Goal: Task Accomplishment & Management: Use online tool/utility

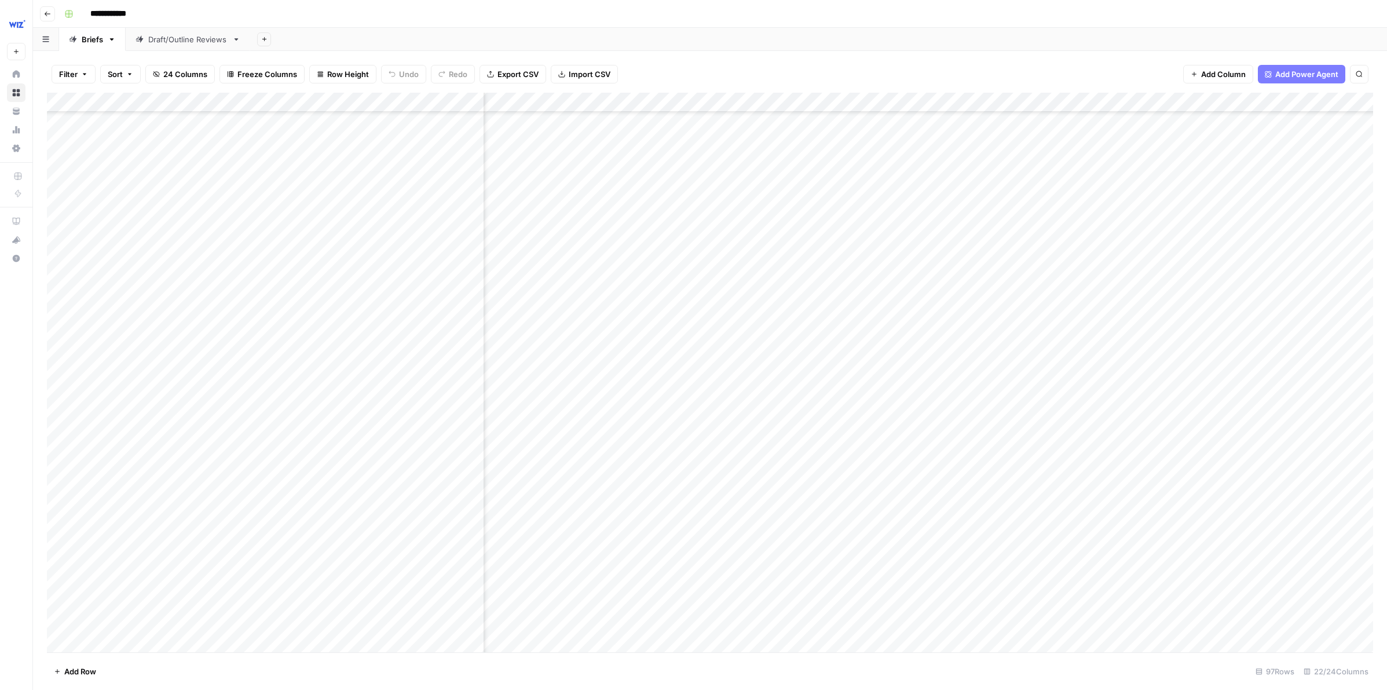
scroll to position [2400, 1335]
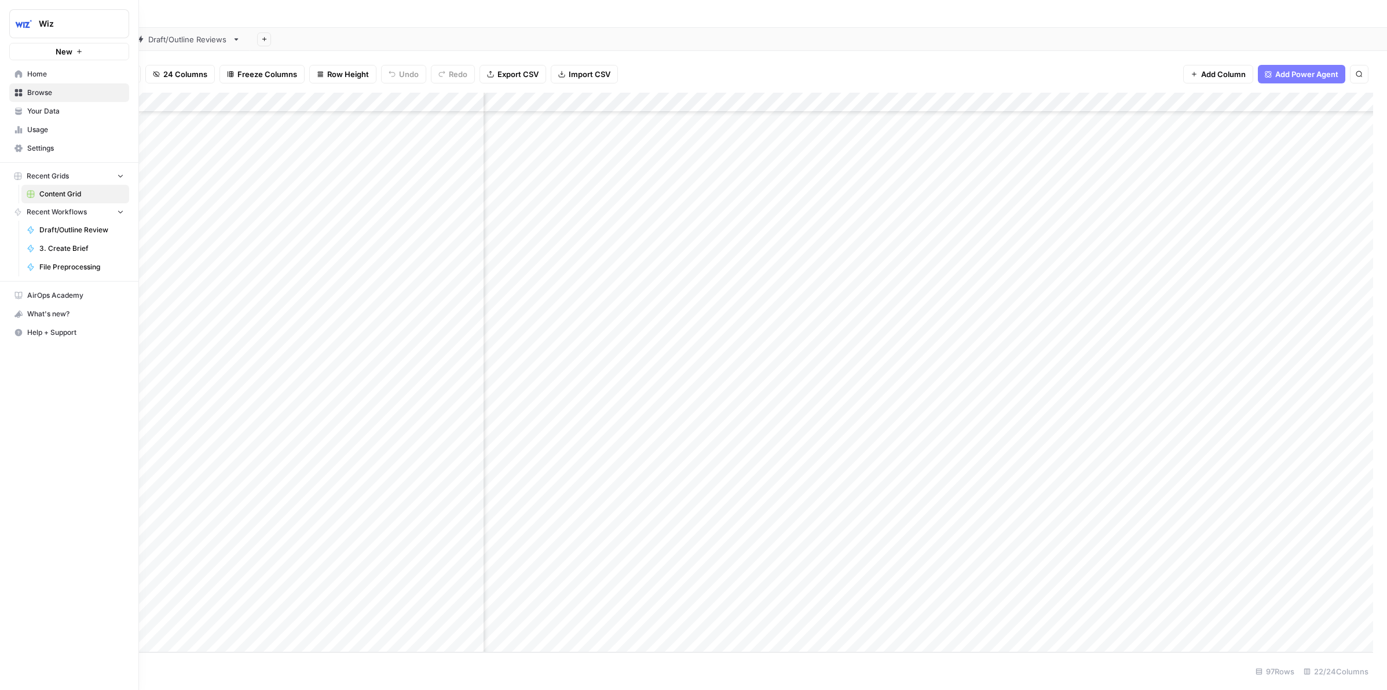
click at [65, 225] on span "Draft/Outline Review" at bounding box center [81, 230] width 85 height 10
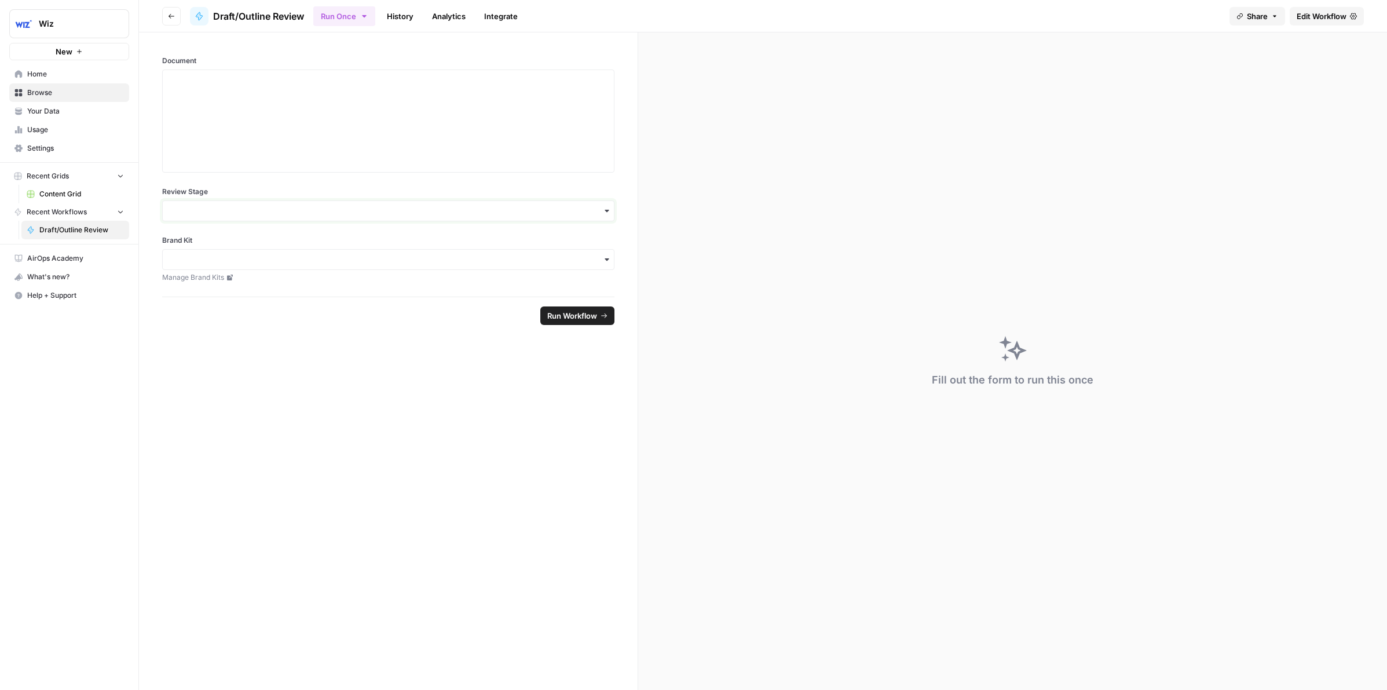
click at [377, 213] on input "Review Stage" at bounding box center [388, 211] width 437 height 12
click at [223, 262] on div "Outline" at bounding box center [388, 264] width 451 height 22
click at [255, 266] on div "button" at bounding box center [388, 259] width 452 height 21
click at [268, 284] on div "Wiz" at bounding box center [388, 291] width 451 height 22
drag, startPoint x: 286, startPoint y: 222, endPoint x: 288, endPoint y: 211, distance: 11.2
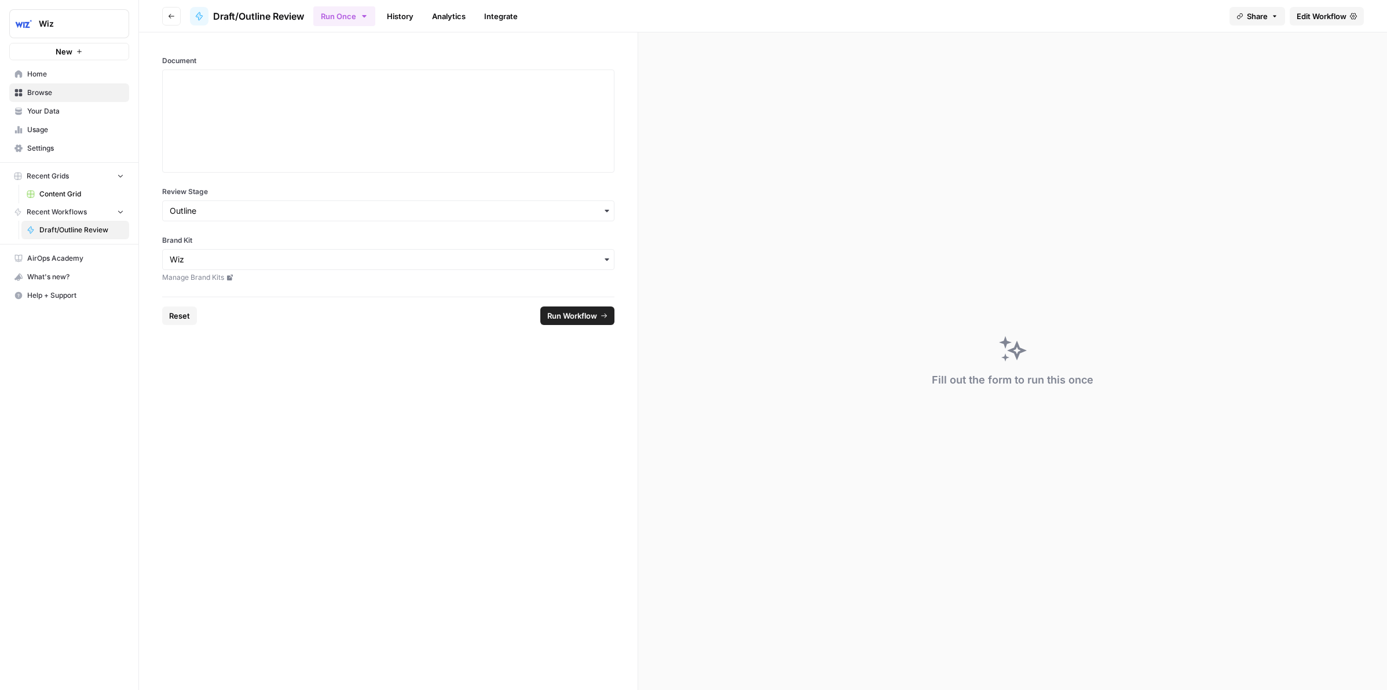
click at [287, 216] on div "Document Review Stage Brand Kit Manage Brand Kits" at bounding box center [388, 164] width 499 height 264
click at [288, 211] on input "Review Stage" at bounding box center [388, 211] width 437 height 12
click at [243, 239] on div "Draft" at bounding box center [388, 242] width 451 height 22
click at [252, 102] on div at bounding box center [388, 121] width 437 height 93
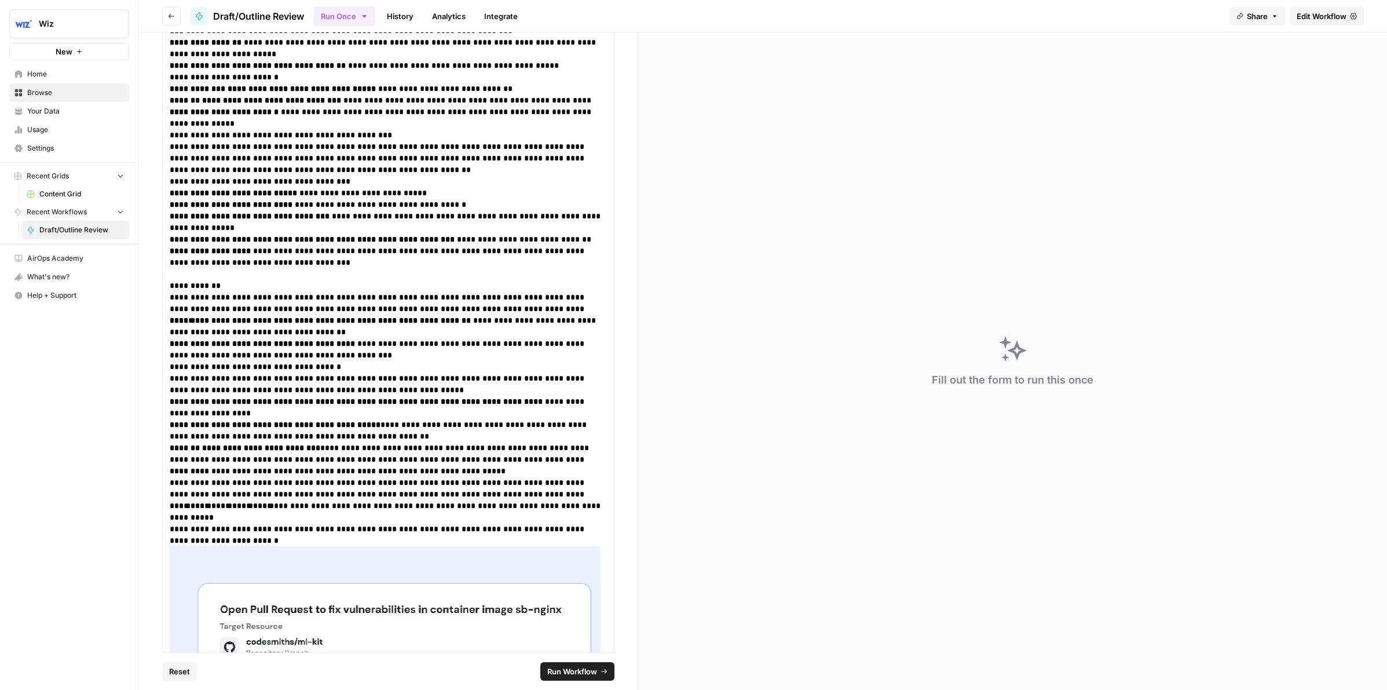
click at [574, 671] on span "Run Workflow" at bounding box center [572, 672] width 50 height 12
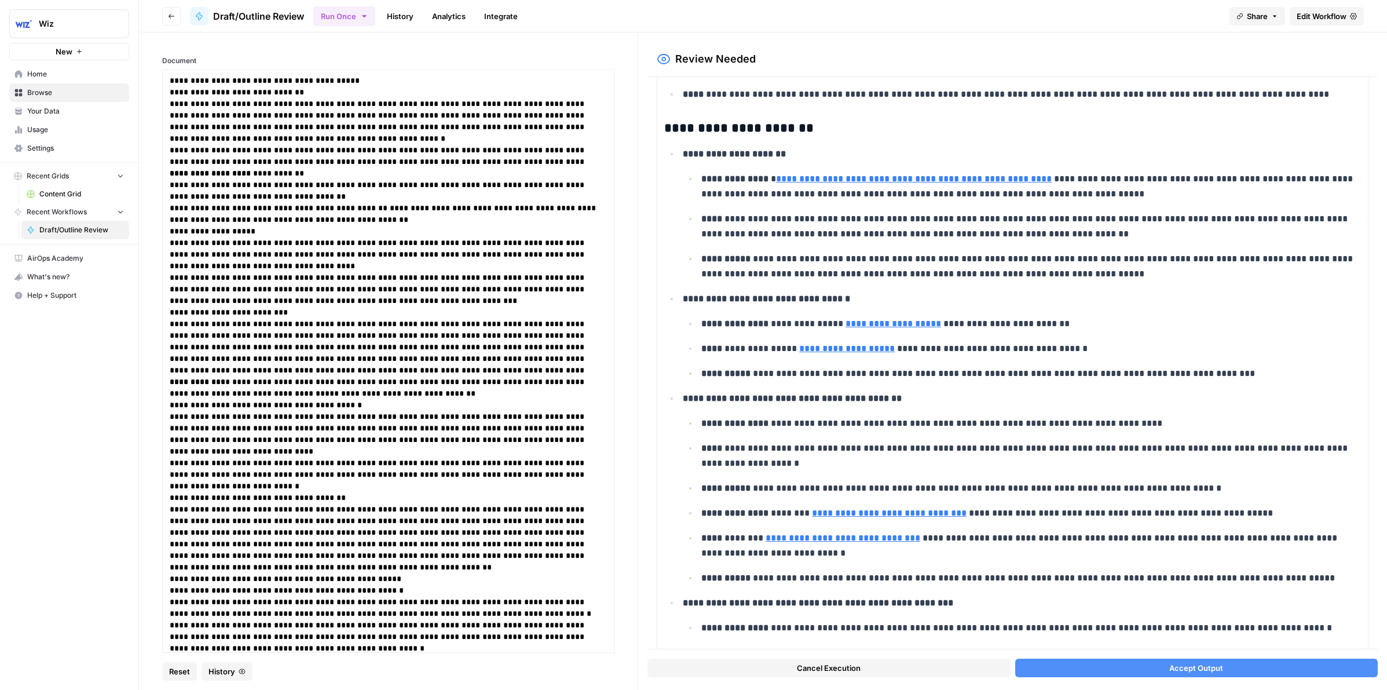
scroll to position [594, 0]
click at [595, 324] on p "**********" at bounding box center [388, 347] width 437 height 58
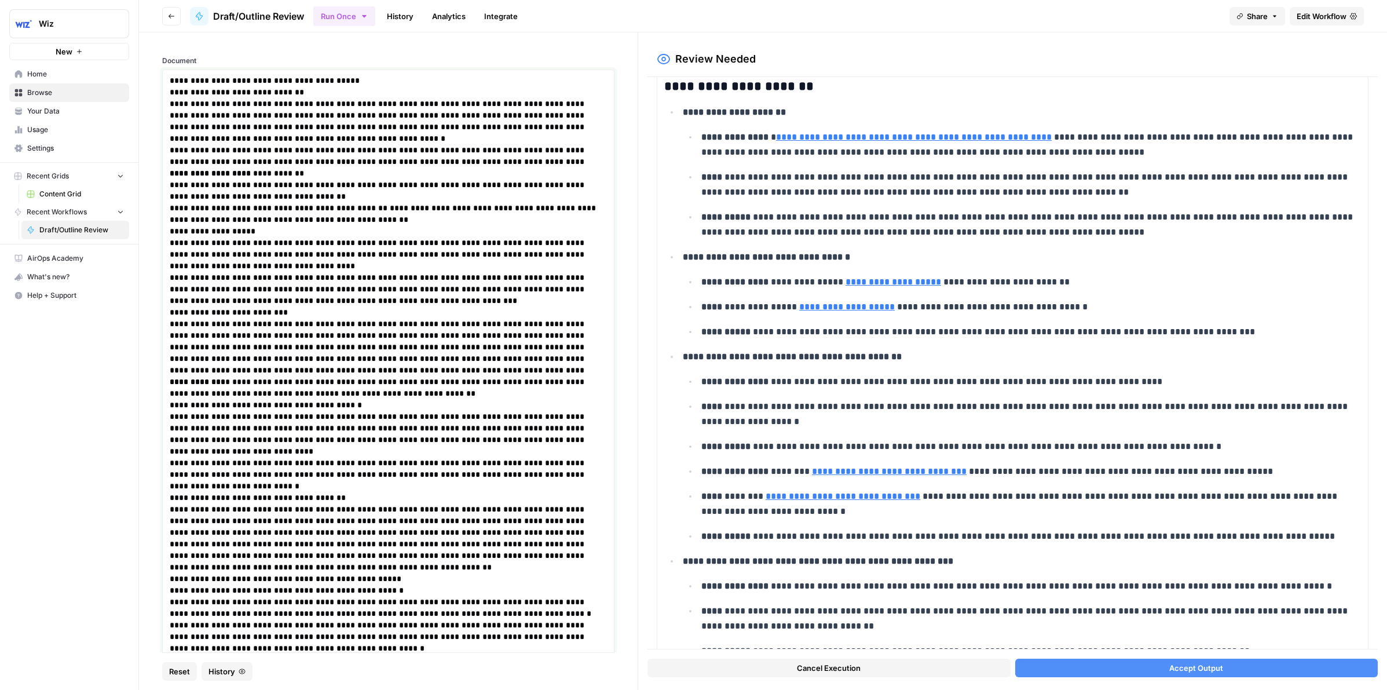
scroll to position [753, 0]
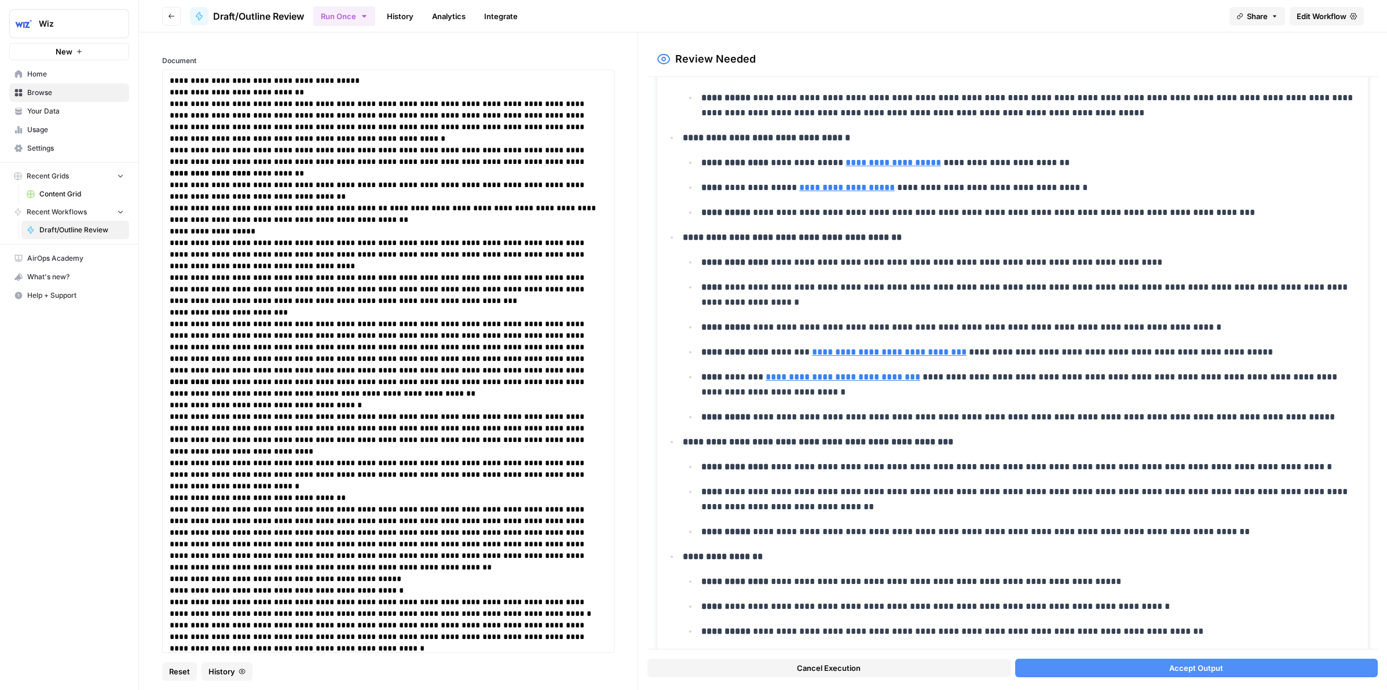
click at [859, 379] on link "**********" at bounding box center [843, 376] width 155 height 9
drag, startPoint x: 1012, startPoint y: 379, endPoint x: 883, endPoint y: 380, distance: 129.2
click at [1012, 379] on p "**********" at bounding box center [1031, 385] width 660 height 30
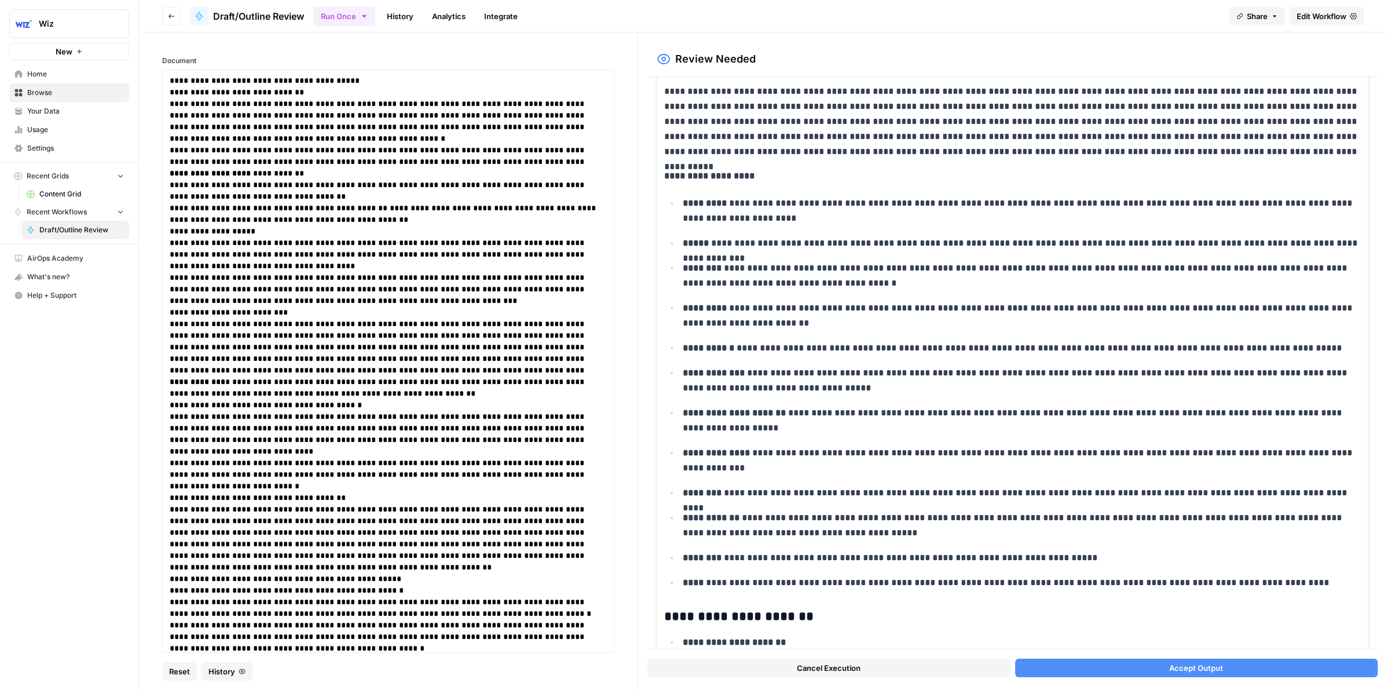
scroll to position [114, 0]
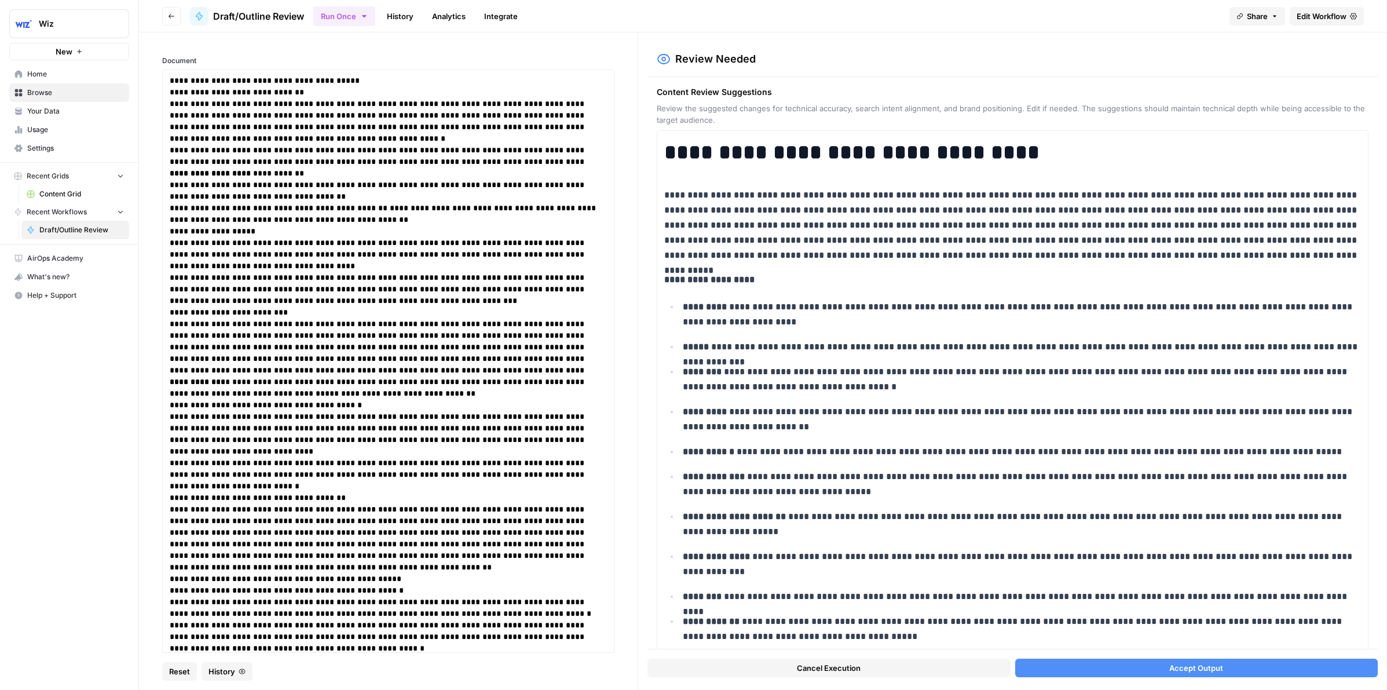
scroll to position [114, 0]
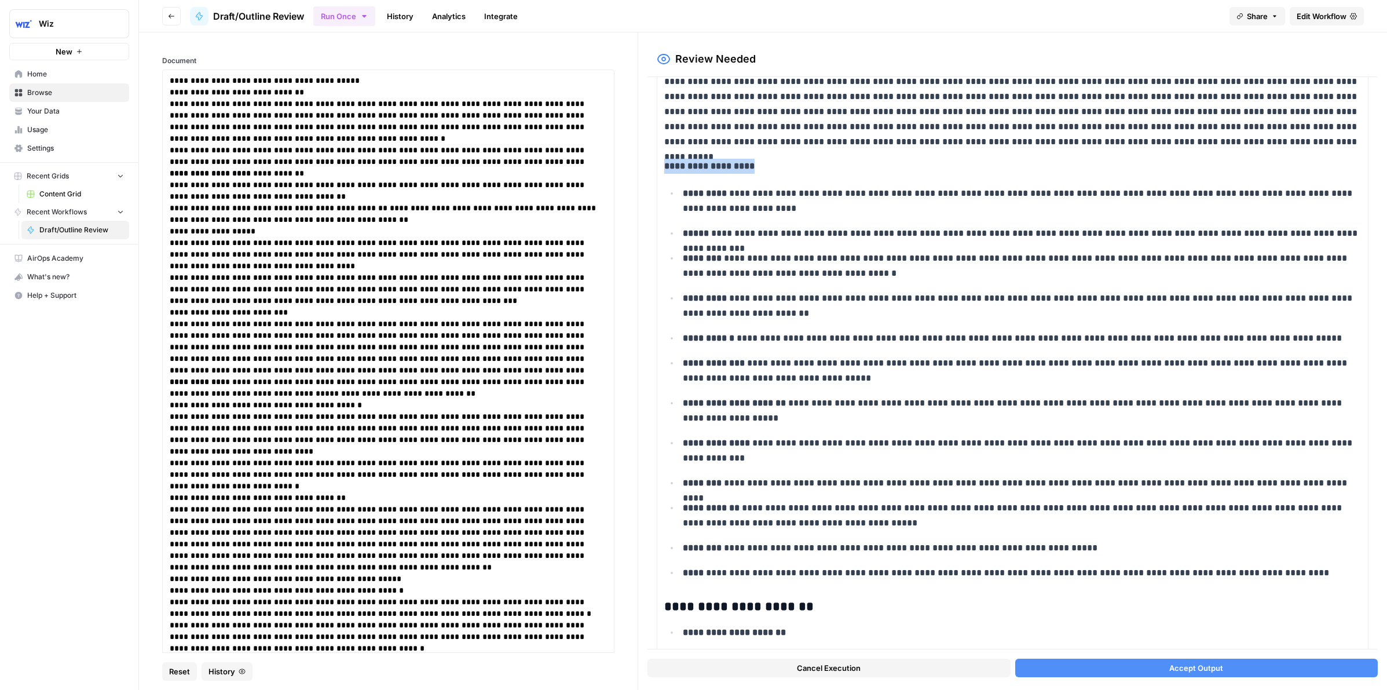
drag, startPoint x: 771, startPoint y: 166, endPoint x: 611, endPoint y: 158, distance: 160.7
click at [611, 154] on section "**********" at bounding box center [763, 360] width 1248 height 657
click at [778, 197] on p "**********" at bounding box center [1022, 201] width 678 height 30
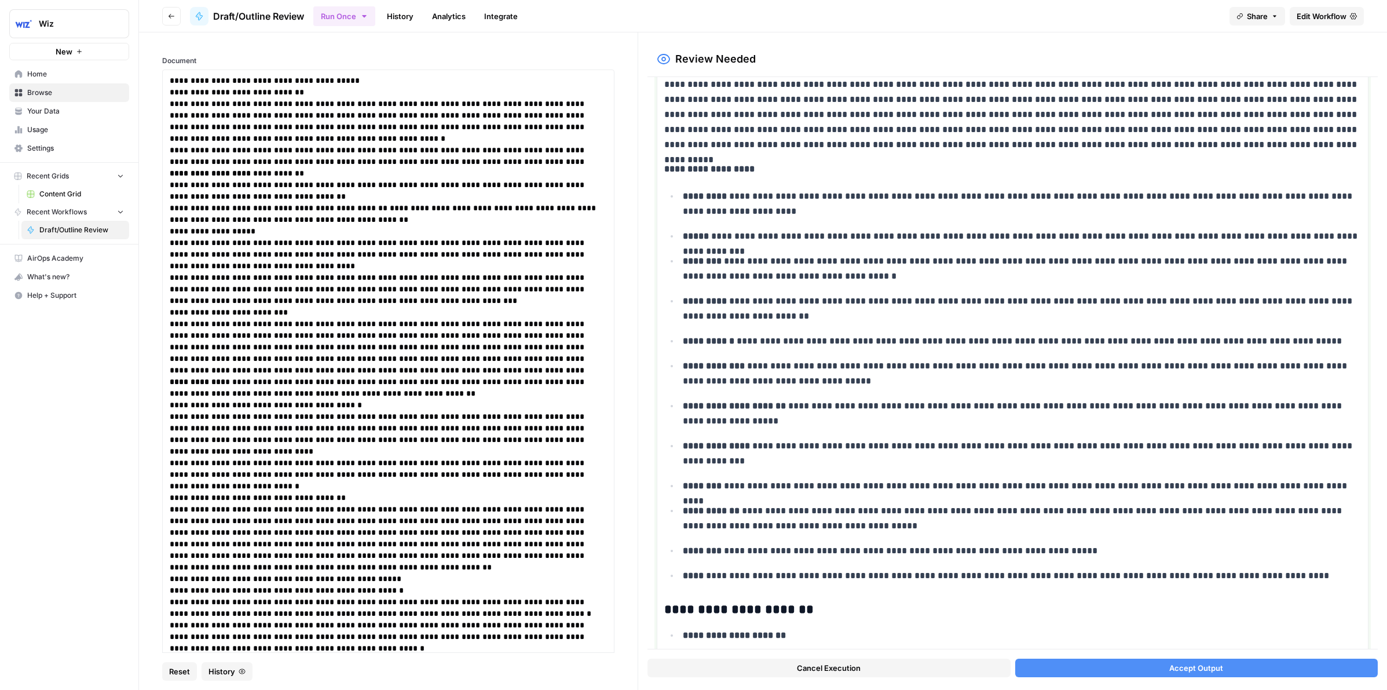
scroll to position [1, 0]
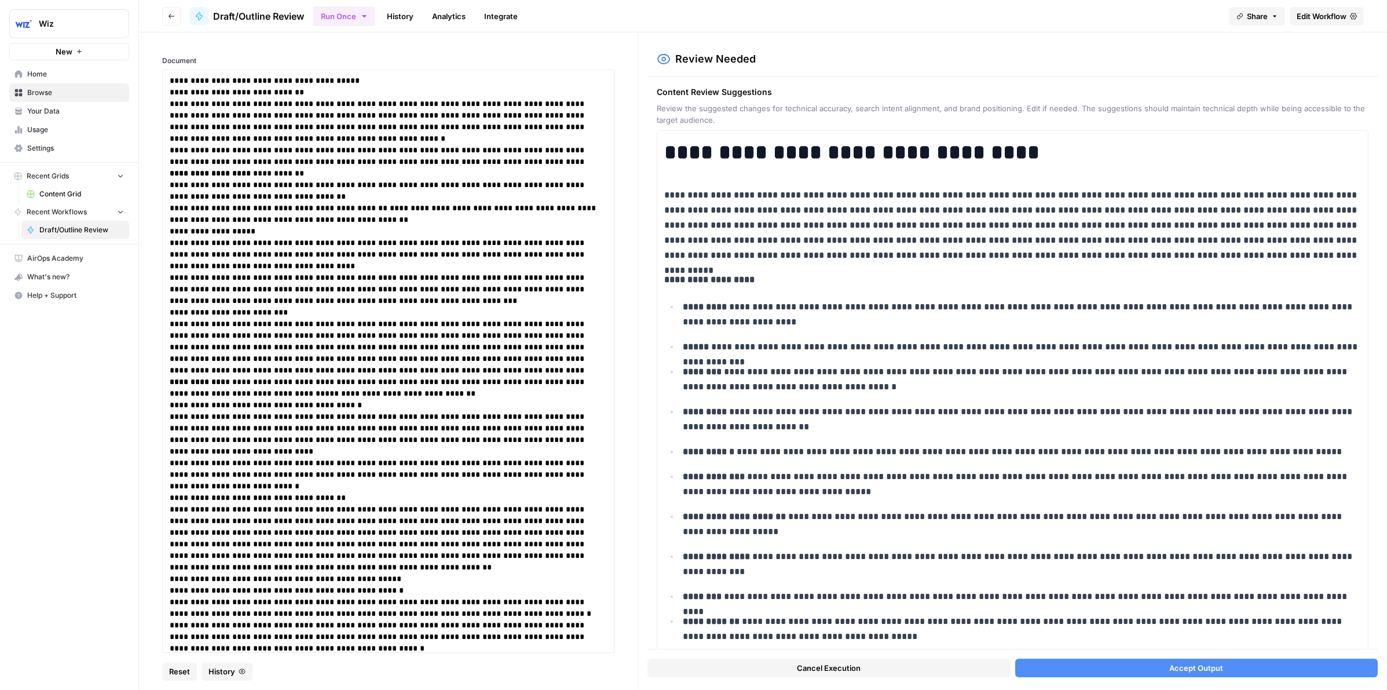
scroll to position [111, 0]
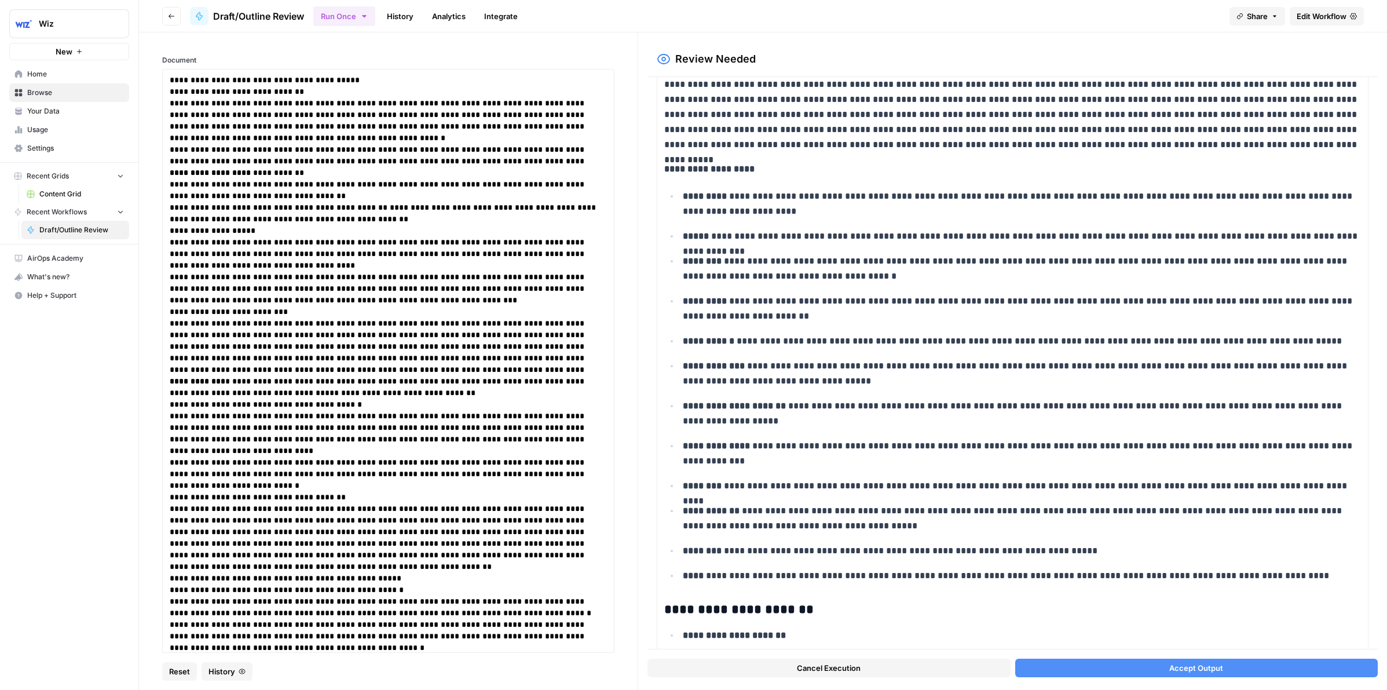
click at [1073, 671] on button "Accept Output" at bounding box center [1196, 668] width 363 height 19
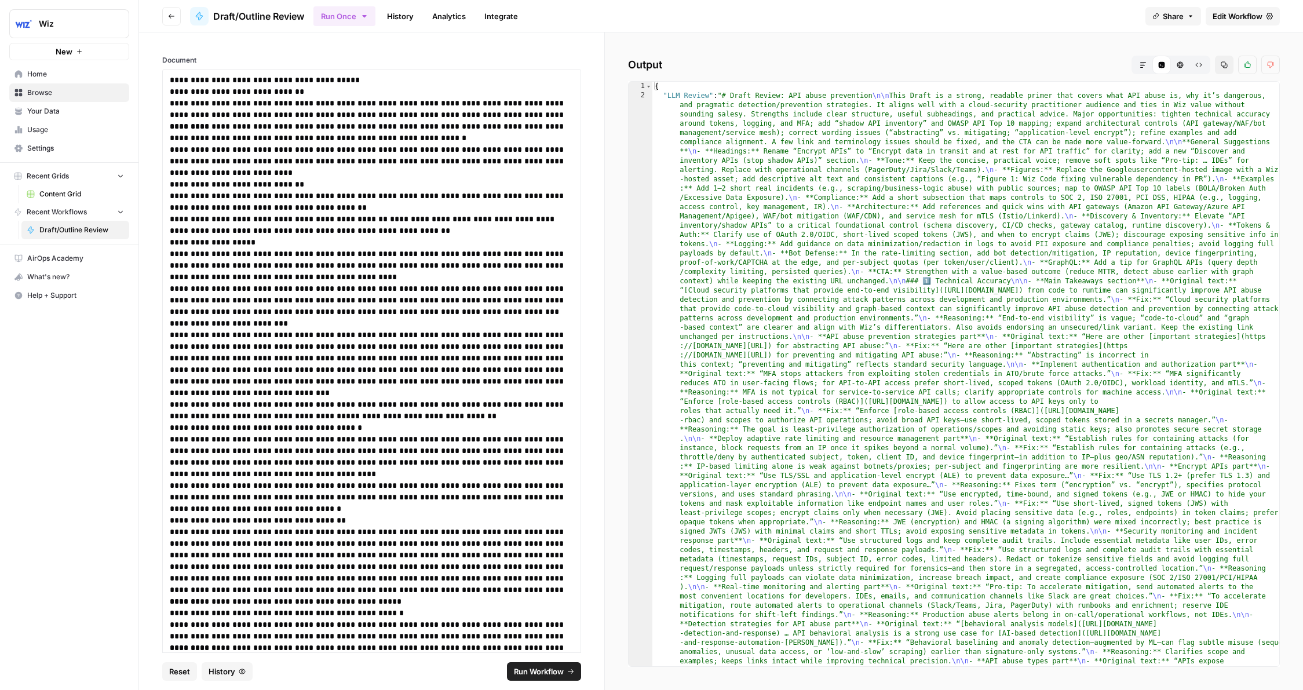
scroll to position [0, 0]
click at [531, 674] on span "Run Workflow" at bounding box center [539, 672] width 50 height 12
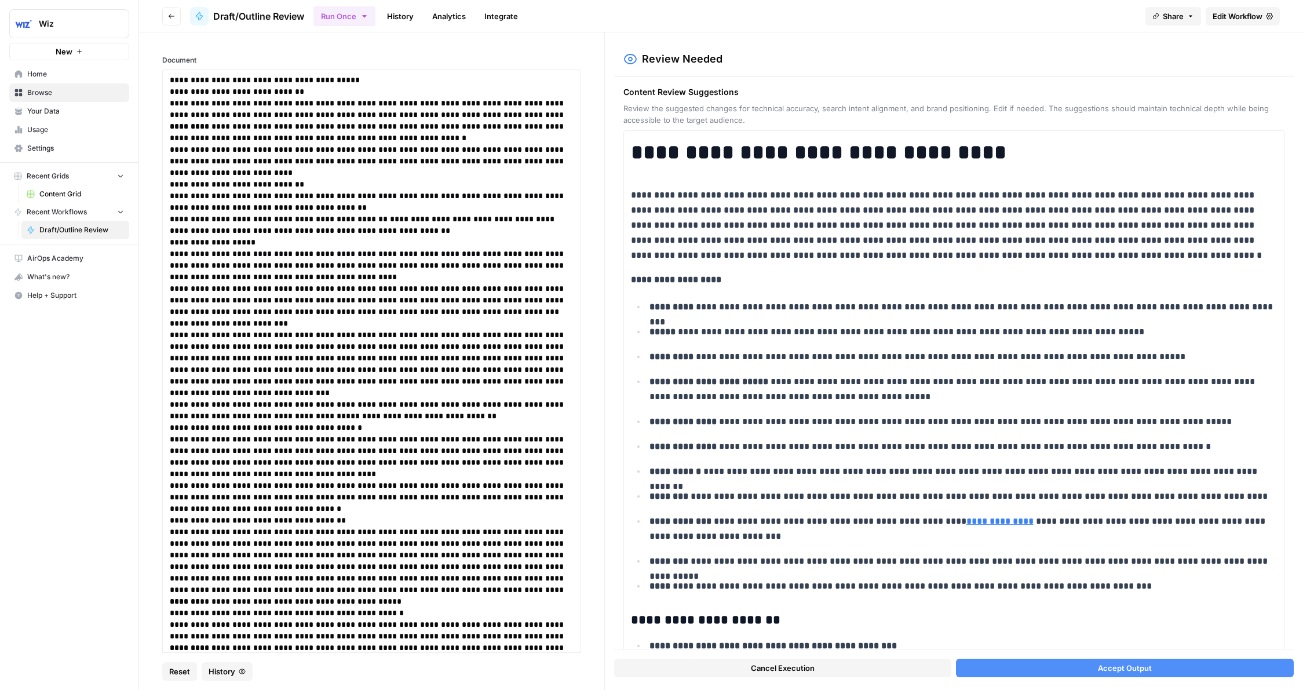
click at [995, 672] on button "Accept Output" at bounding box center [1125, 668] width 338 height 19
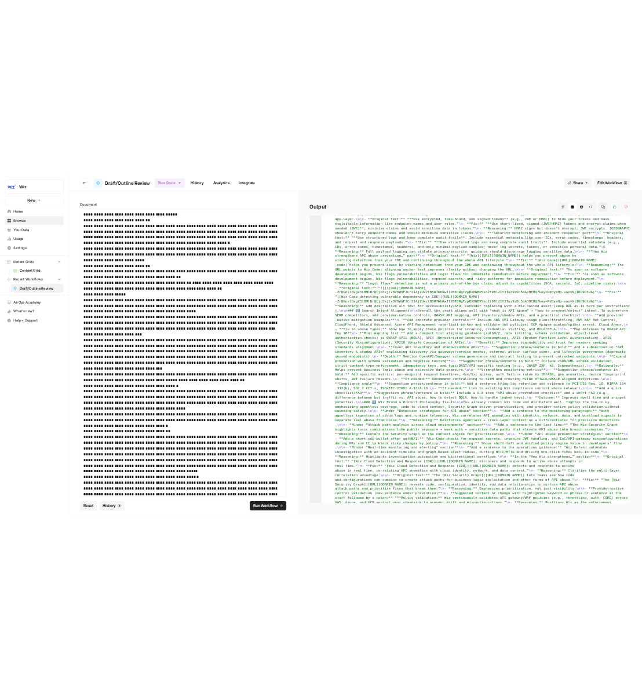
scroll to position [695, 0]
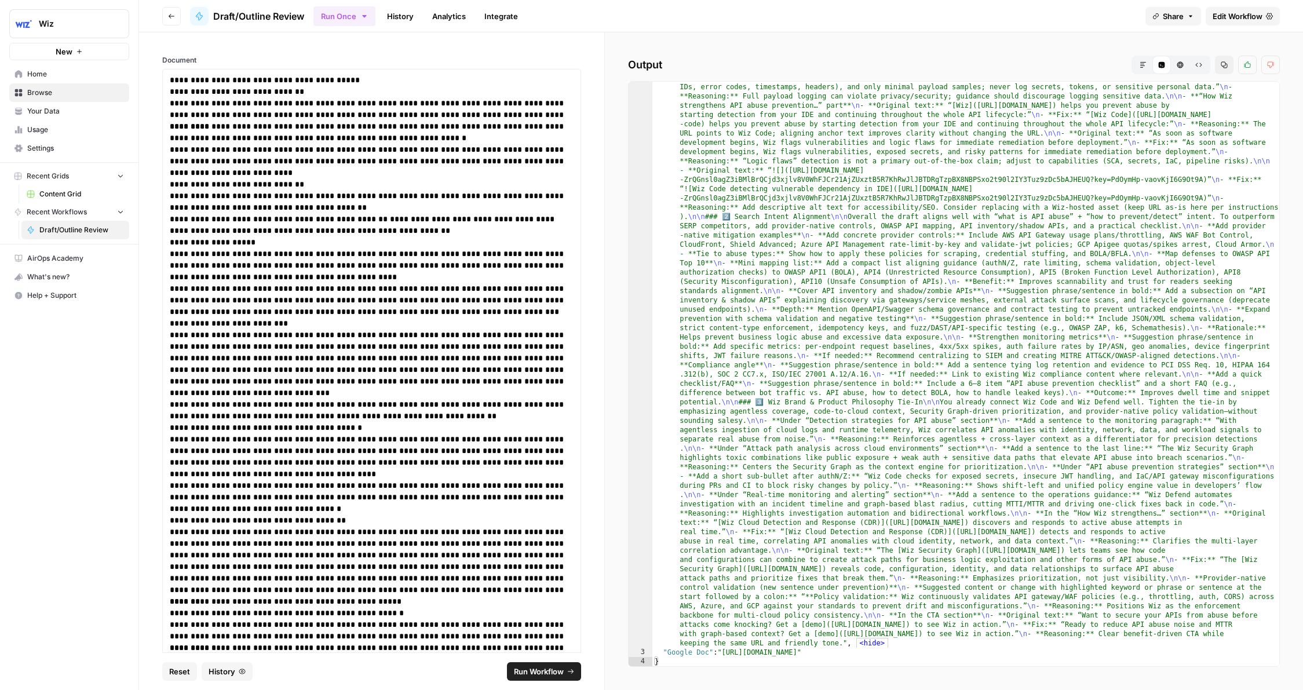
click at [556, 679] on button "Run Workflow" at bounding box center [544, 671] width 74 height 19
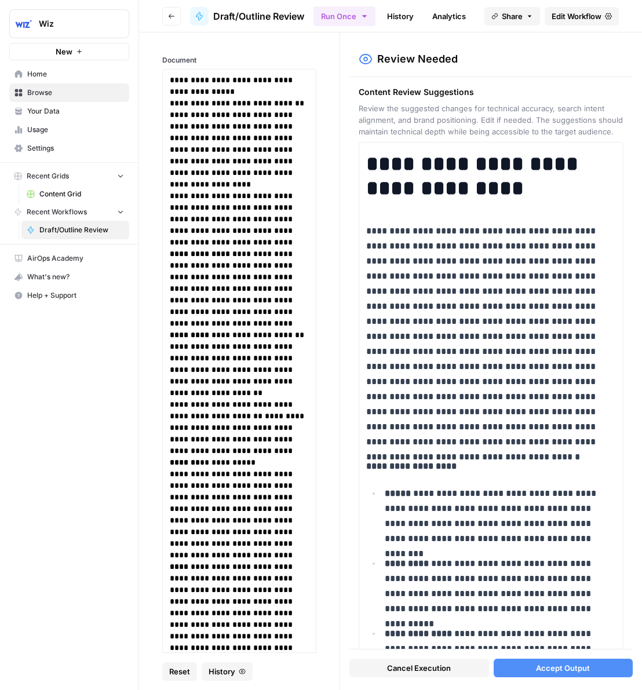
click at [68, 189] on span "Content Grid" at bounding box center [81, 194] width 85 height 10
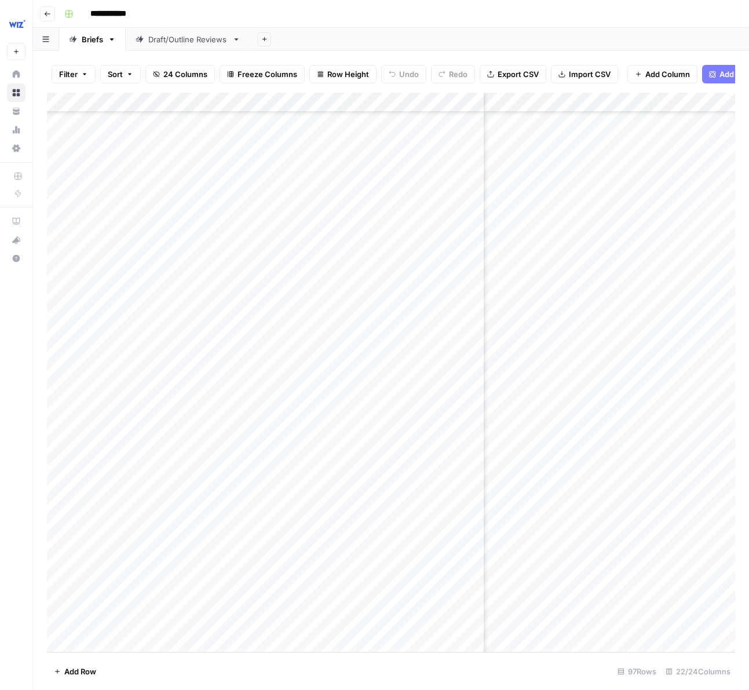
scroll to position [2400, 1792]
